Goal: Task Accomplishment & Management: Complete application form

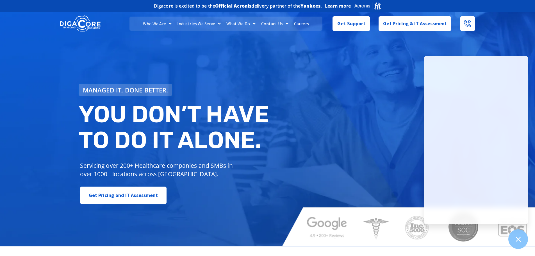
click at [303, 23] on link "Careers" at bounding box center [301, 24] width 21 height 14
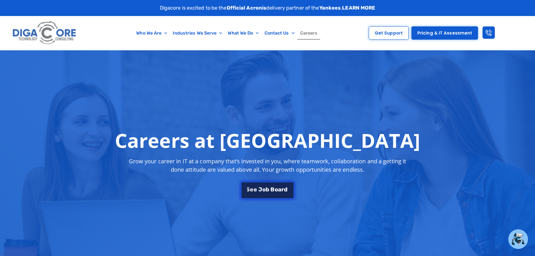
click at [268, 187] on span "b" at bounding box center [268, 189] width 4 height 6
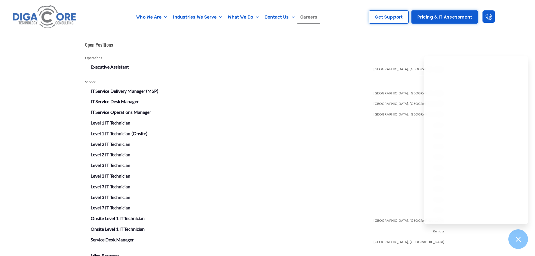
scroll to position [989, 0]
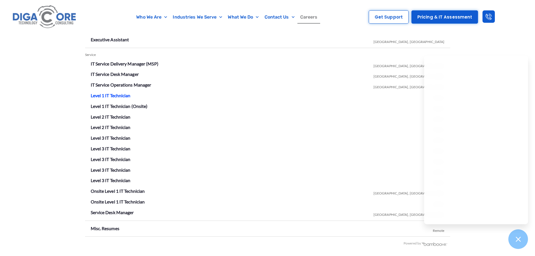
click at [113, 95] on link "Level 1 IT Technician" at bounding box center [111, 95] width 40 height 5
